Goal: Check status: Check status

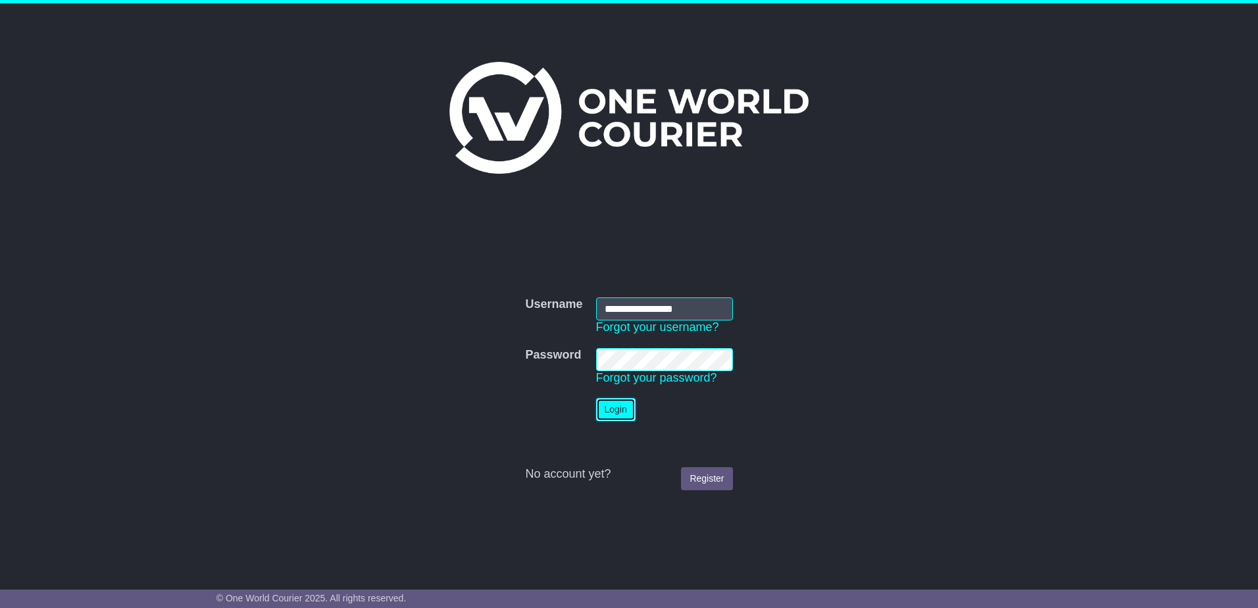
click at [618, 409] on button "Login" at bounding box center [615, 409] width 39 height 23
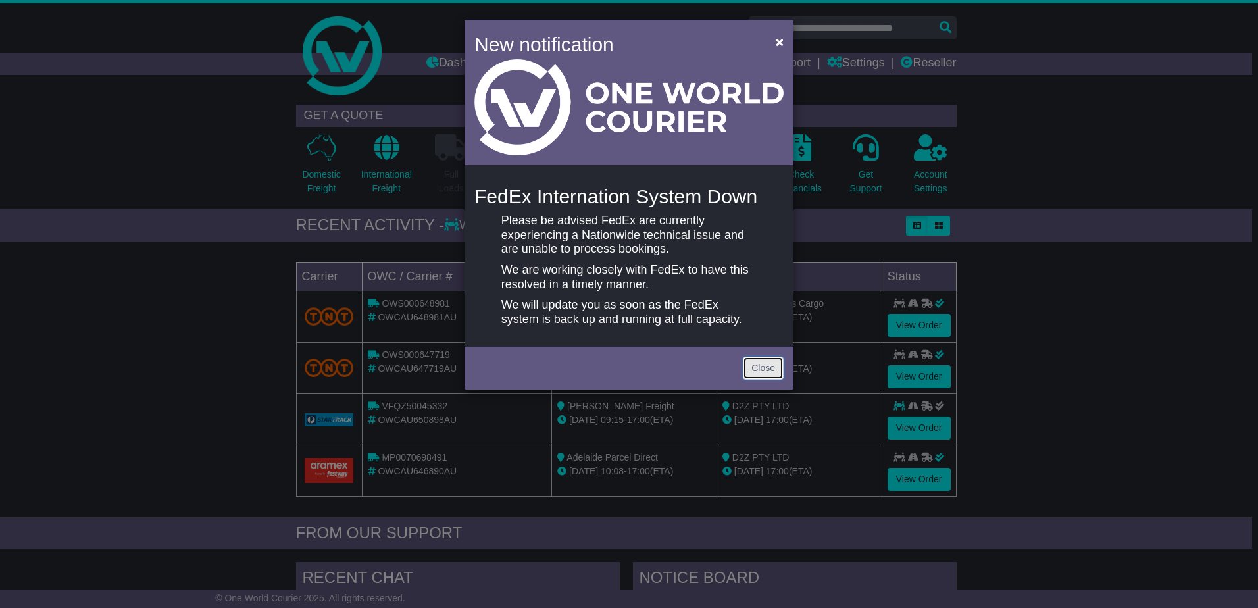
click at [760, 366] on link "Close" at bounding box center [763, 368] width 41 height 23
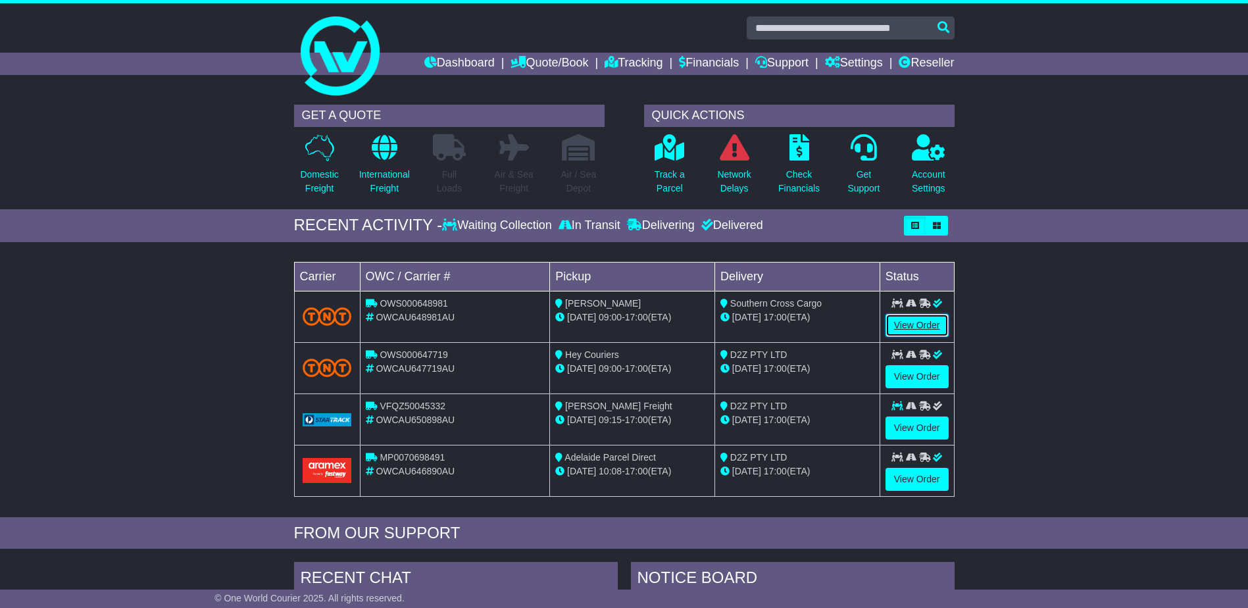
click at [907, 320] on link "View Order" at bounding box center [917, 325] width 63 height 23
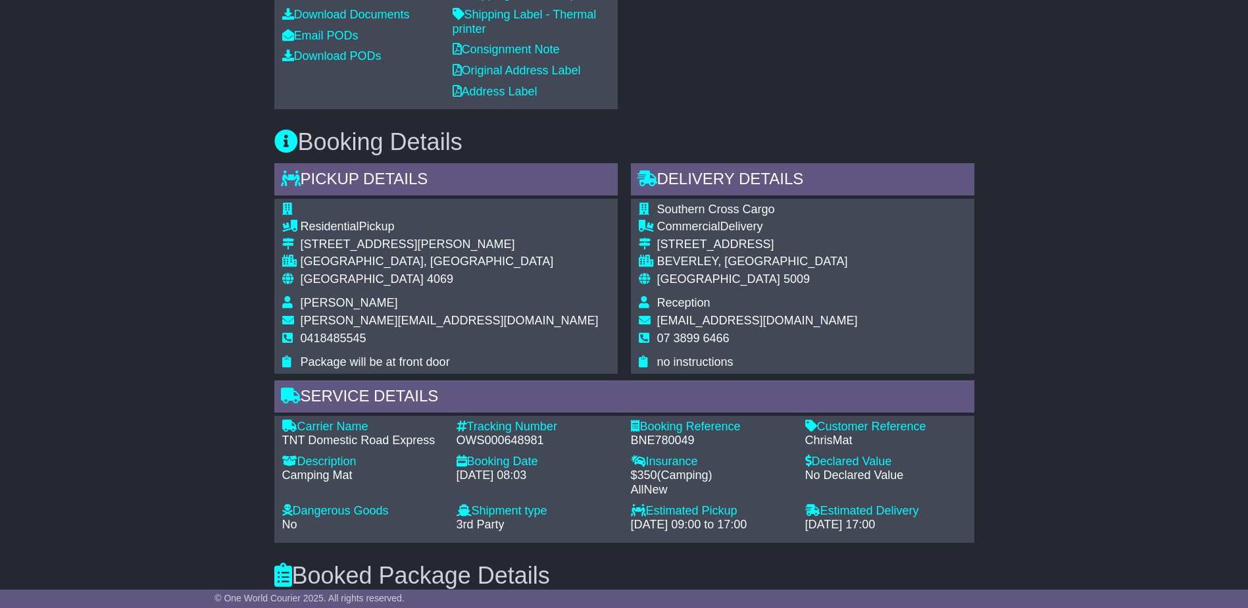
scroll to position [578, 0]
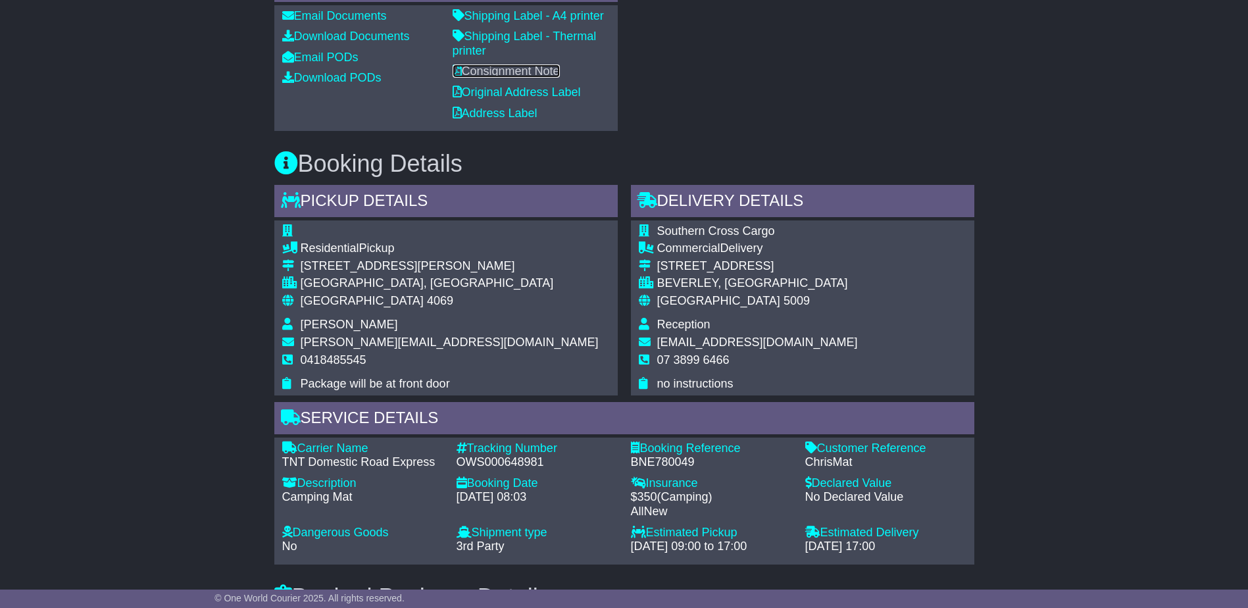
click at [539, 78] on link "Consignment Note" at bounding box center [506, 70] width 107 height 13
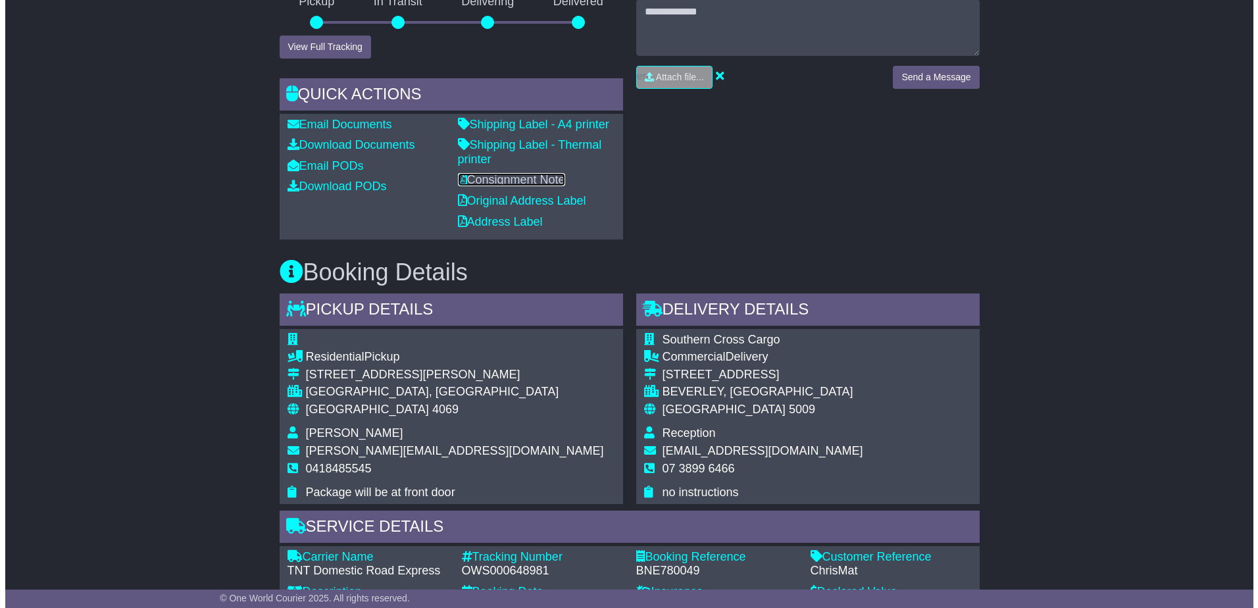
scroll to position [422, 0]
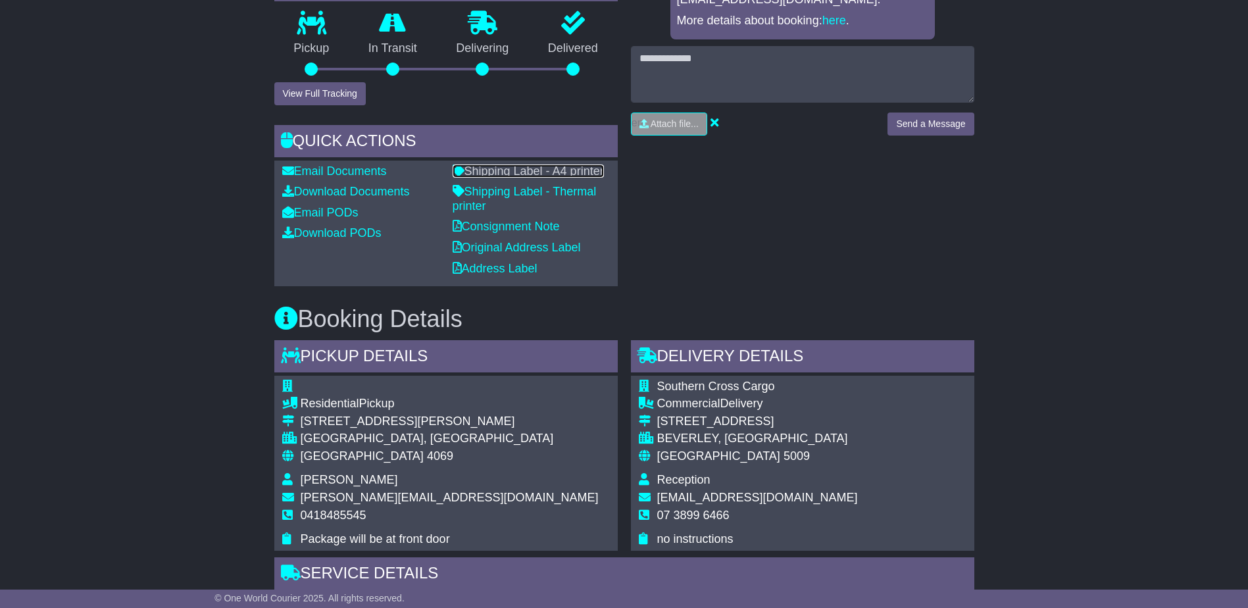
drag, startPoint x: 518, startPoint y: 224, endPoint x: 560, endPoint y: 229, distance: 41.8
click at [518, 178] on link "Shipping Label - A4 printer" at bounding box center [528, 170] width 151 height 13
click at [320, 105] on button "View Full Tracking" at bounding box center [319, 93] width 91 height 23
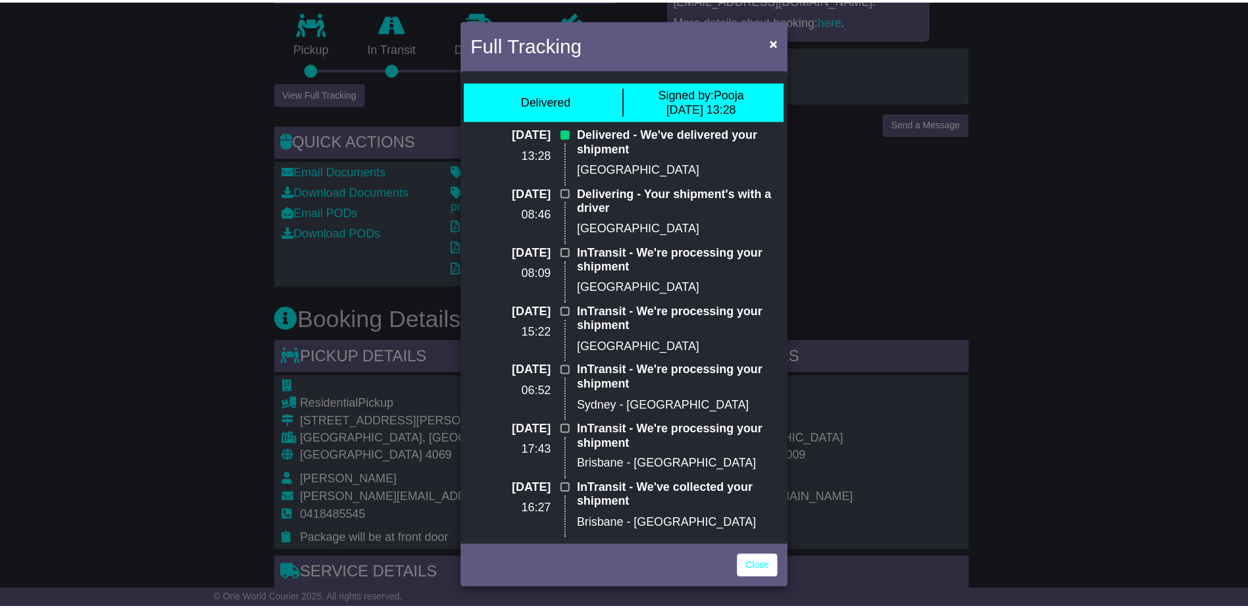
scroll to position [0, 0]
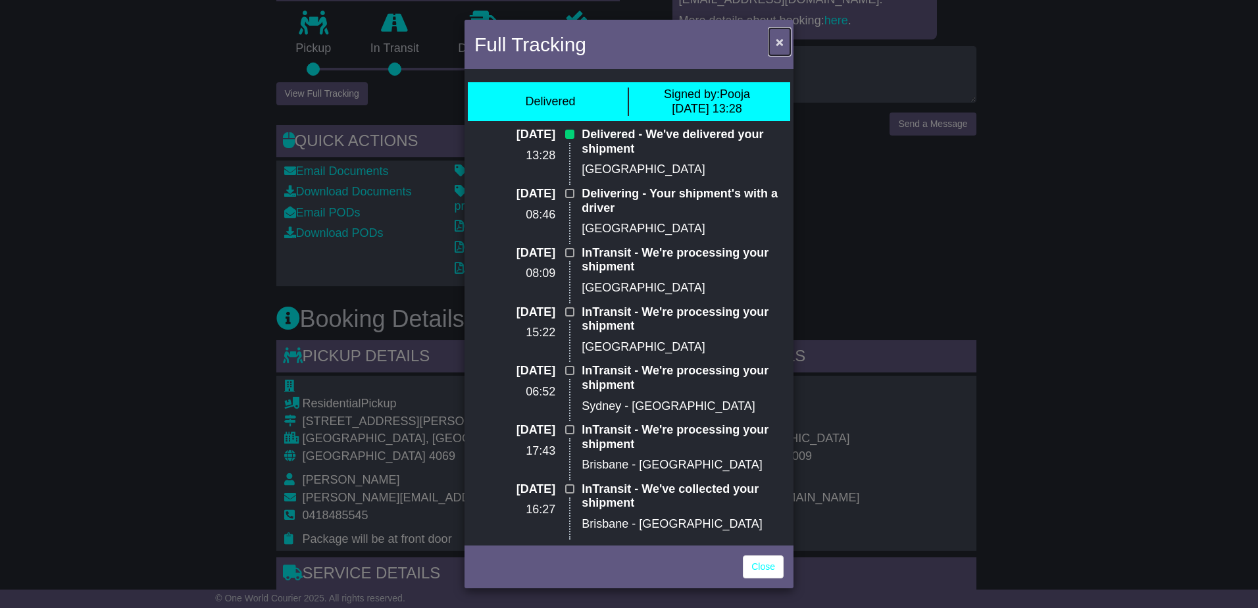
click at [776, 39] on span "×" at bounding box center [780, 41] width 8 height 15
